Goal: Information Seeking & Learning: Learn about a topic

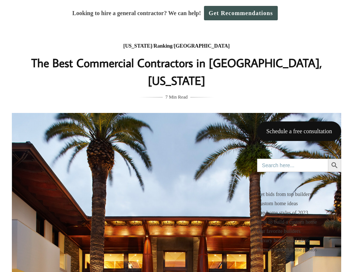
scroll to position [553, 0]
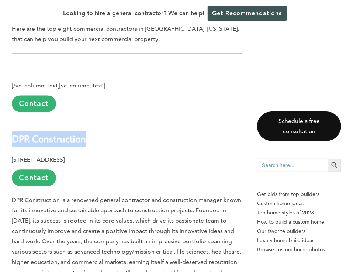
drag, startPoint x: 12, startPoint y: 86, endPoint x: 91, endPoint y: 94, distance: 79.4
click at [91, 121] on h2 "DPR Construction" at bounding box center [127, 133] width 230 height 25
drag, startPoint x: 91, startPoint y: 94, endPoint x: 71, endPoint y: 86, distance: 21.2
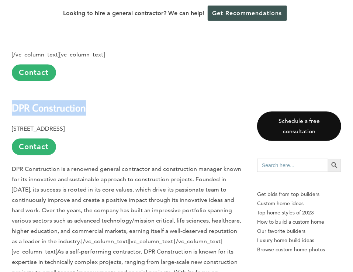
copy b "DPR Construction"
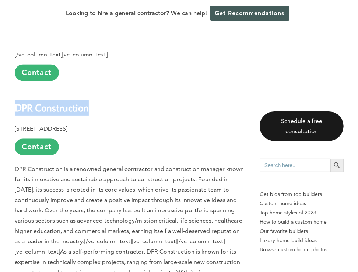
scroll to position [568, 0]
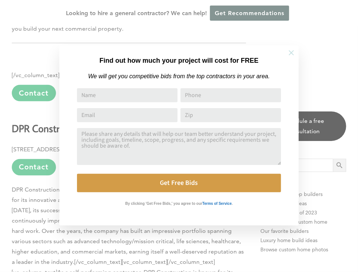
click at [295, 51] on icon at bounding box center [292, 53] width 8 height 8
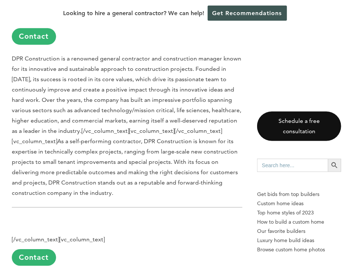
scroll to position [879, 0]
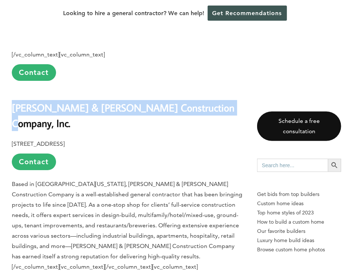
drag, startPoint x: 12, startPoint y: 88, endPoint x: 208, endPoint y: 90, distance: 196.2
click at [208, 90] on h2 "[PERSON_NAME] & [PERSON_NAME] Construction Company, Inc." at bounding box center [127, 110] width 230 height 41
drag, startPoint x: 208, startPoint y: 90, endPoint x: 174, endPoint y: 86, distance: 34.9
copy b "[PERSON_NAME] & [PERSON_NAME] Construction Company, Inc."
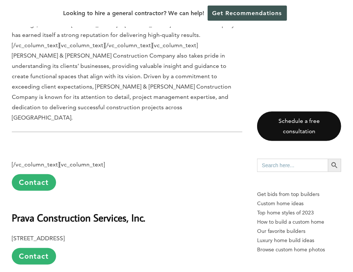
scroll to position [1174, 0]
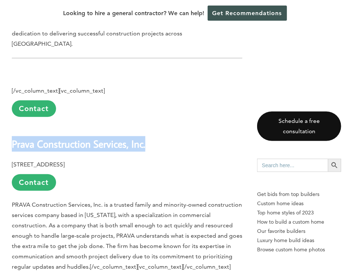
drag, startPoint x: 12, startPoint y: 89, endPoint x: 165, endPoint y: 94, distance: 152.8
click at [165, 126] on h2 "Prava Construction Services, Inc." at bounding box center [127, 138] width 230 height 25
copy b "Prava Construction Services, Inc."
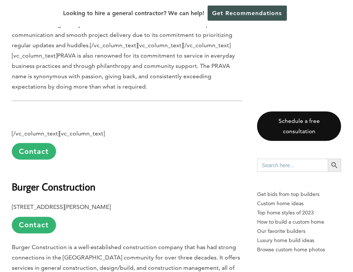
scroll to position [1432, 0]
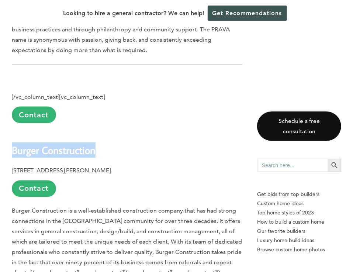
drag, startPoint x: 11, startPoint y: 94, endPoint x: 104, endPoint y: 96, distance: 92.6
click at [104, 132] on h2 "Burger Construction" at bounding box center [127, 144] width 230 height 25
copy b "Burger Construction"
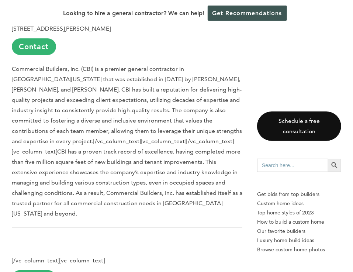
scroll to position [2243, 0]
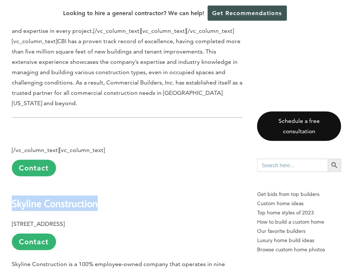
drag, startPoint x: 13, startPoint y: 126, endPoint x: 98, endPoint y: 128, distance: 85.2
click at [98, 185] on h2 "Skyline Construction" at bounding box center [127, 197] width 230 height 25
drag, startPoint x: 98, startPoint y: 128, endPoint x: 84, endPoint y: 127, distance: 13.7
copy b "Skyline Construction"
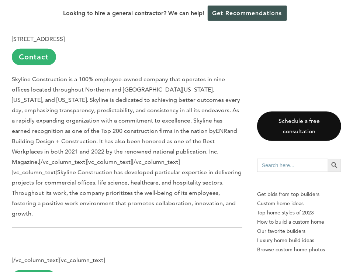
scroll to position [2502, 0]
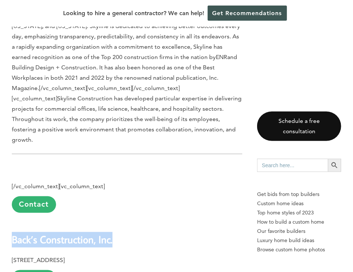
drag, startPoint x: 13, startPoint y: 153, endPoint x: 119, endPoint y: 153, distance: 106.9
click at [119, 222] on h2 "Back’s Construction, Inc." at bounding box center [127, 234] width 230 height 25
drag, startPoint x: 119, startPoint y: 153, endPoint x: 102, endPoint y: 154, distance: 17.4
copy b "Back’s Construction, Inc."
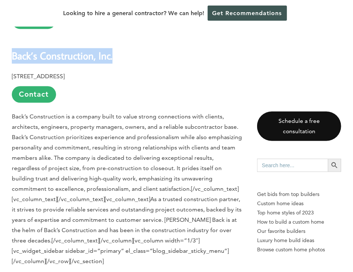
scroll to position [2797, 0]
